Goal: Find specific page/section: Find specific page/section

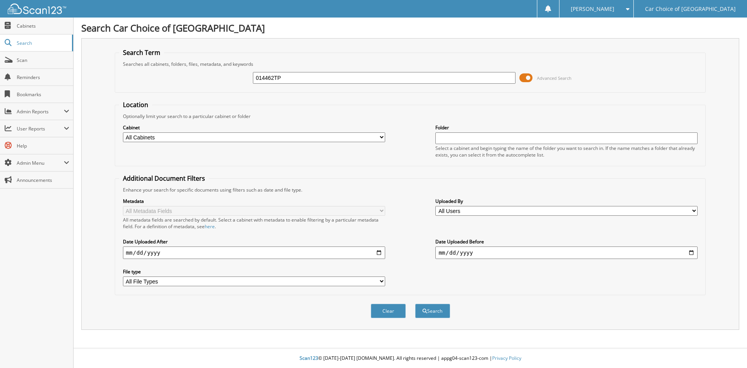
type input "014462TP"
click at [415, 303] on button "Search" at bounding box center [432, 310] width 35 height 14
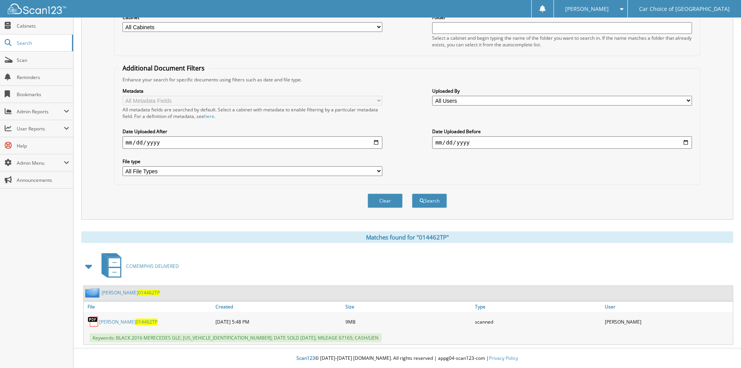
click at [127, 322] on link "JOTAVIOUS L ABRAMS 014462TP" at bounding box center [128, 321] width 58 height 7
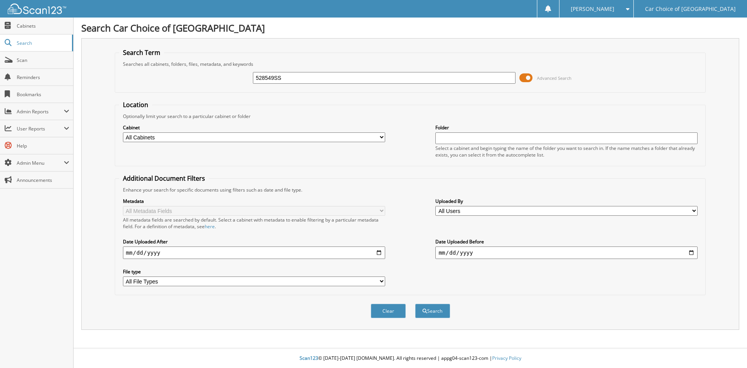
type input "528549SS"
click at [415, 303] on button "Search" at bounding box center [432, 310] width 35 height 14
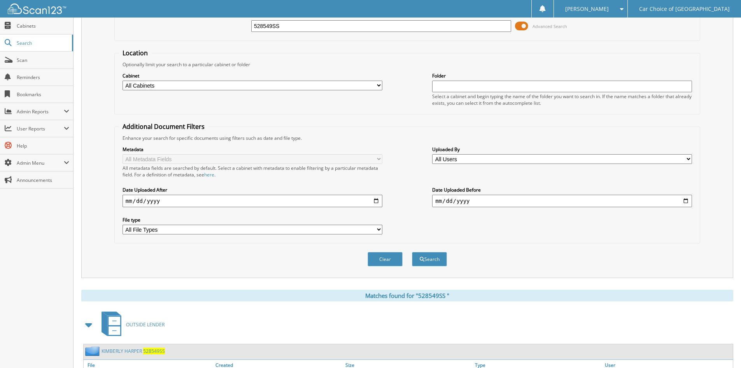
scroll to position [110, 0]
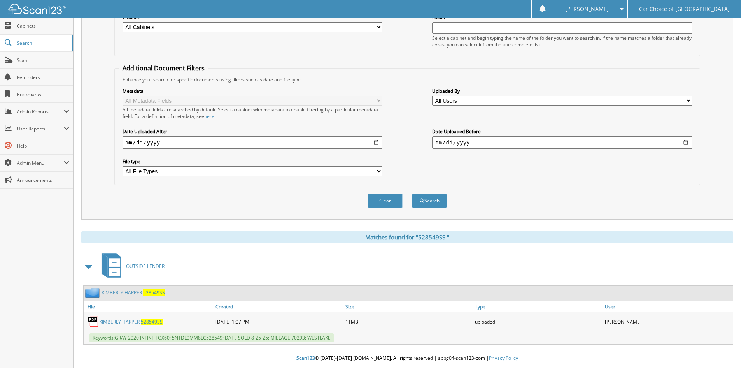
click at [123, 321] on link "K I M B E R L Y H A R P E R 5 2 8 5 4 9 S S" at bounding box center [130, 321] width 63 height 7
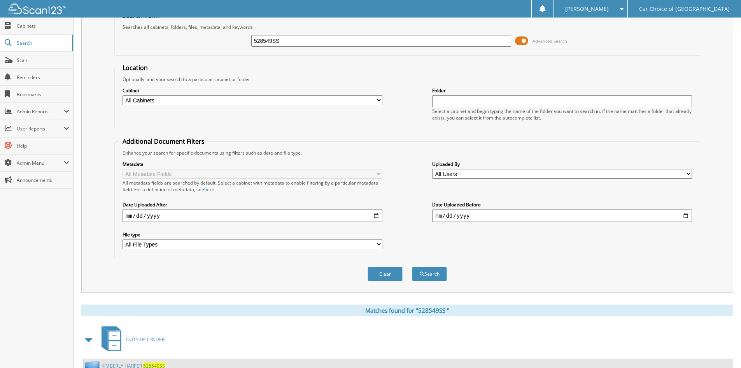
scroll to position [0, 0]
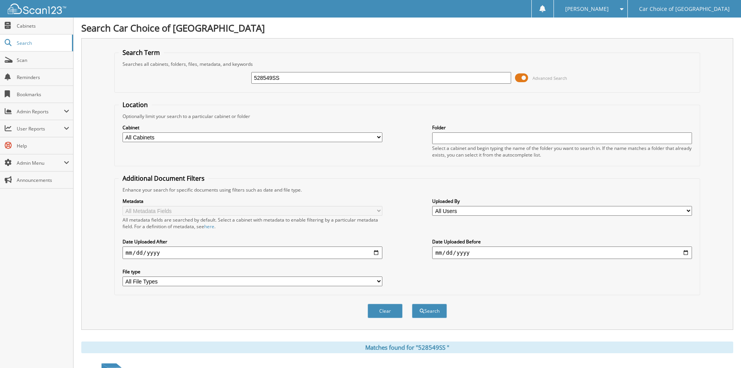
click at [306, 81] on input "528549SS" at bounding box center [381, 78] width 260 height 12
click at [305, 80] on input "528549SS" at bounding box center [381, 78] width 260 height 12
click at [296, 76] on input "528549SS" at bounding box center [381, 78] width 260 height 12
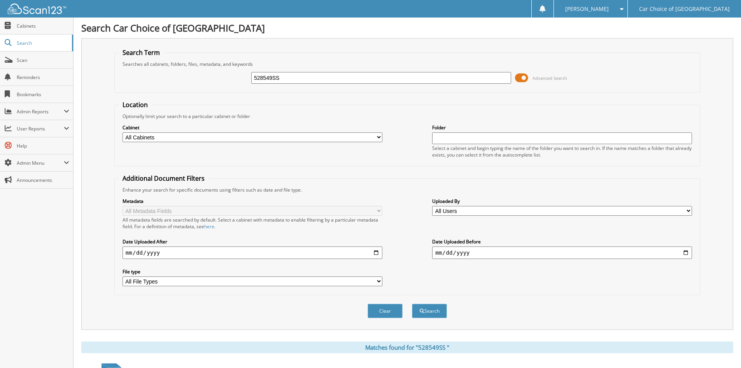
paste input "623196TP"
type input "623196TP"
click at [412, 303] on button "Search" at bounding box center [429, 310] width 35 height 14
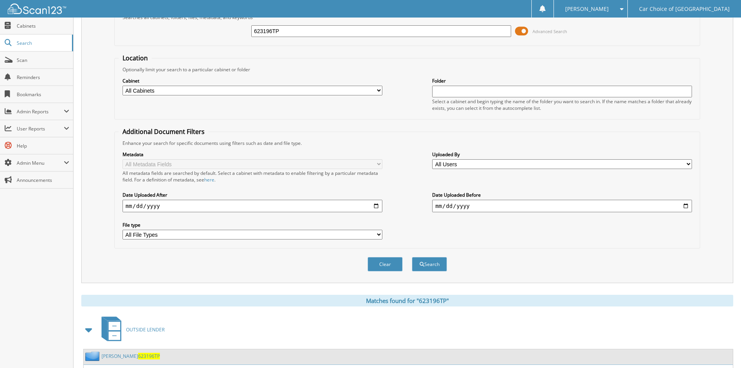
scroll to position [110, 0]
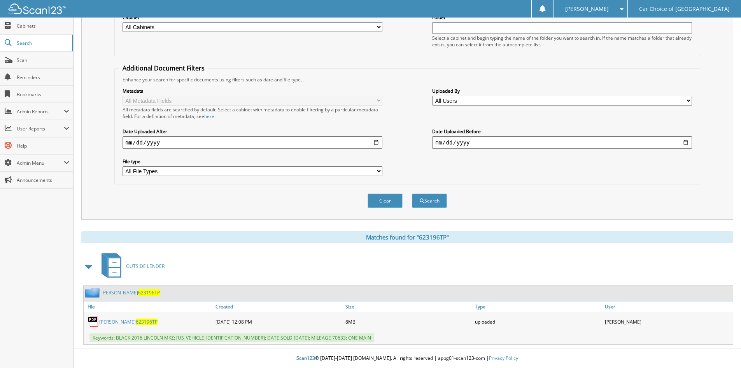
click at [122, 322] on link "[PERSON_NAME] 623196TP" at bounding box center [128, 321] width 58 height 7
